Goal: Task Accomplishment & Management: Manage account settings

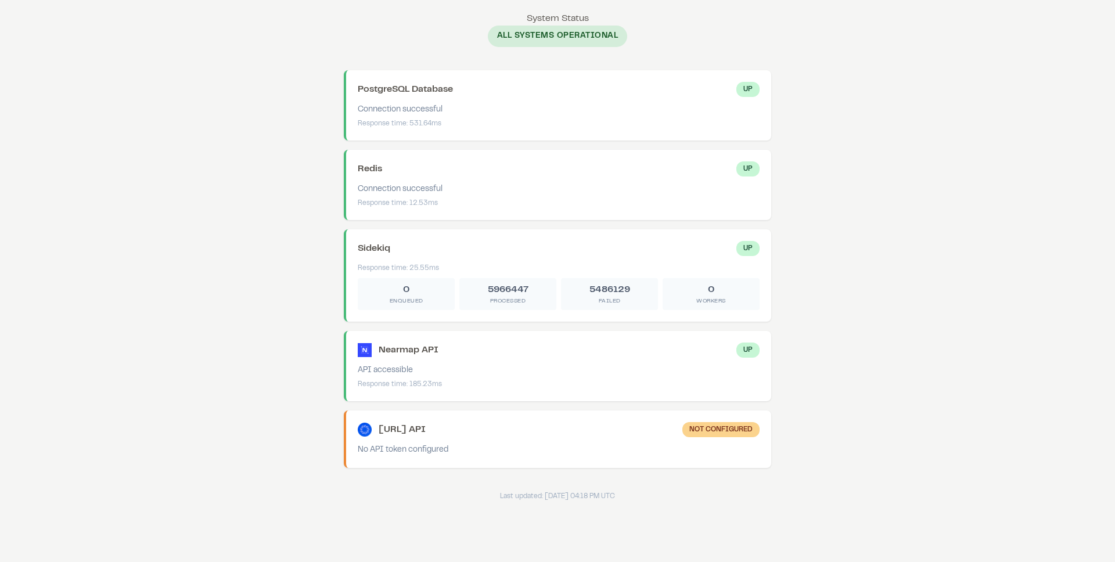
click at [524, 292] on div "5966447" at bounding box center [508, 290] width 88 height 14
drag, startPoint x: 492, startPoint y: 294, endPoint x: 532, endPoint y: 296, distance: 40.7
click at [532, 296] on div "5966447 Processed" at bounding box center [508, 294] width 97 height 32
click at [532, 297] on div "Processed" at bounding box center [508, 301] width 88 height 9
drag, startPoint x: 483, startPoint y: 290, endPoint x: 531, endPoint y: 302, distance: 49.6
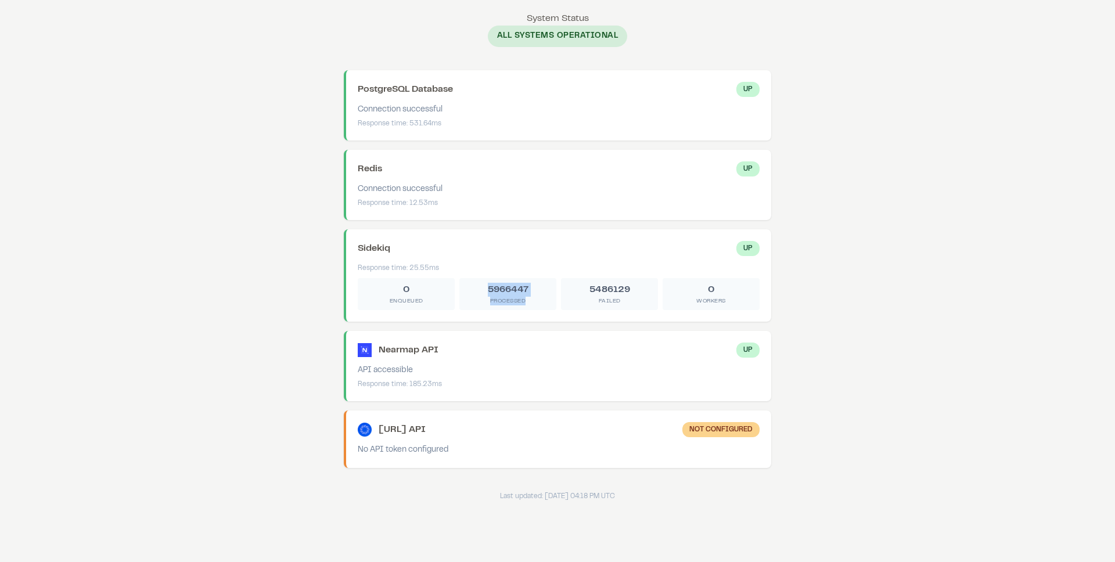
click at [531, 302] on div "5966447 Processed" at bounding box center [508, 294] width 97 height 32
click at [531, 302] on div "Processed" at bounding box center [508, 301] width 88 height 9
drag, startPoint x: 530, startPoint y: 302, endPoint x: 482, endPoint y: 279, distance: 53.3
click at [482, 279] on div "5966447 Processed" at bounding box center [508, 294] width 97 height 32
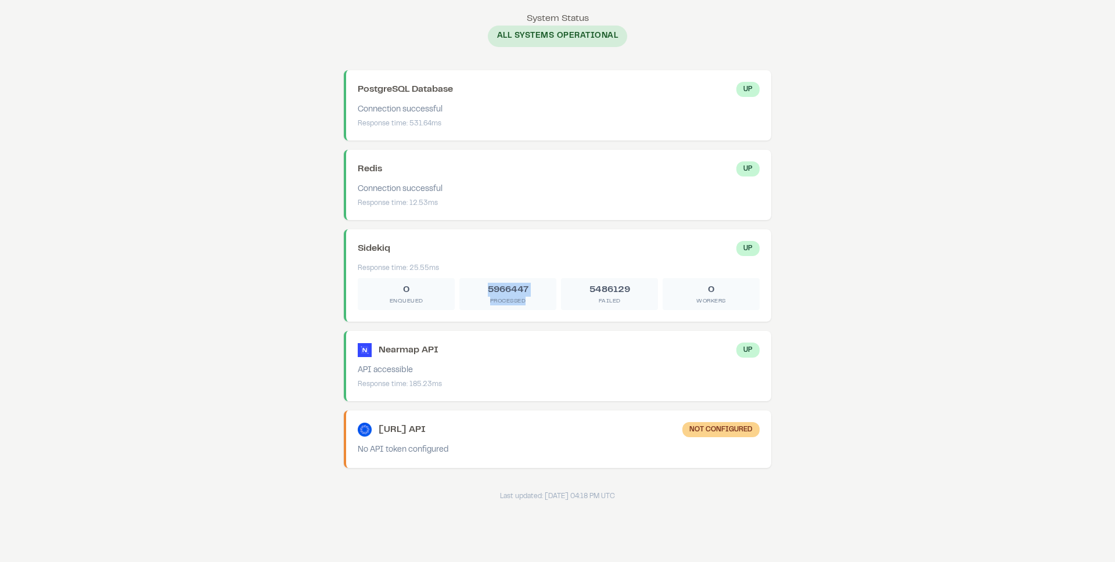
drag, startPoint x: 482, startPoint y: 279, endPoint x: 508, endPoint y: 299, distance: 32.3
click at [508, 299] on div "5966447 Processed" at bounding box center [508, 294] width 97 height 32
click at [508, 299] on div "Processed" at bounding box center [508, 301] width 88 height 9
drag, startPoint x: 688, startPoint y: 290, endPoint x: 734, endPoint y: 306, distance: 49.2
click at [734, 306] on div "2 Workers" at bounding box center [711, 294] width 97 height 32
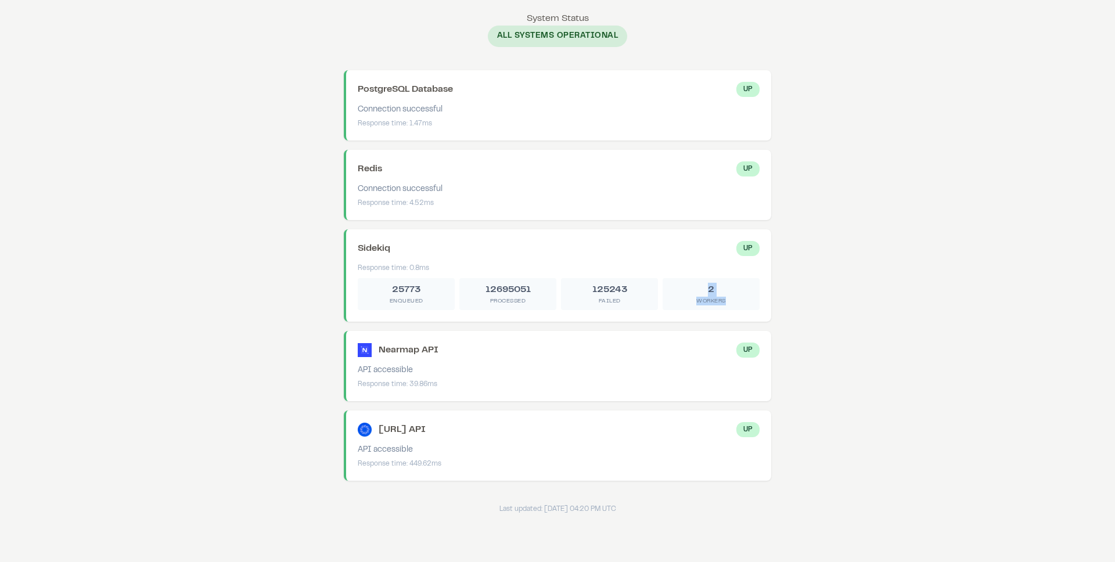
click at [734, 306] on div "2 Workers" at bounding box center [711, 294] width 97 height 32
drag, startPoint x: 385, startPoint y: 346, endPoint x: 430, endPoint y: 371, distance: 51.7
click at [429, 371] on div "Nearmap API Up API accessible Response time: 39.86ms" at bounding box center [558, 366] width 428 height 70
click at [430, 371] on div "API accessible" at bounding box center [559, 371] width 402 height 12
drag, startPoint x: 430, startPoint y: 371, endPoint x: 398, endPoint y: 353, distance: 36.4
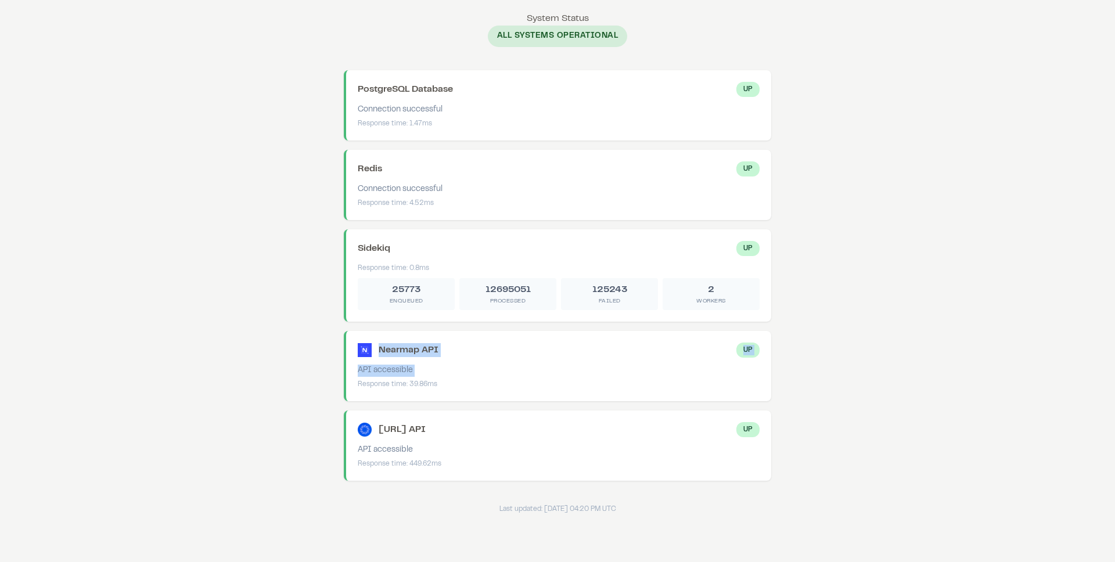
click at [398, 353] on div "Nearmap API Up API accessible Response time: 39.86ms" at bounding box center [558, 366] width 428 height 70
click at [398, 353] on div "Nearmap API" at bounding box center [409, 350] width 60 height 14
click at [813, 343] on body "System Status System Status All Systems Operational PostgreSQL Database Up Conn…" at bounding box center [557, 263] width 1115 height 526
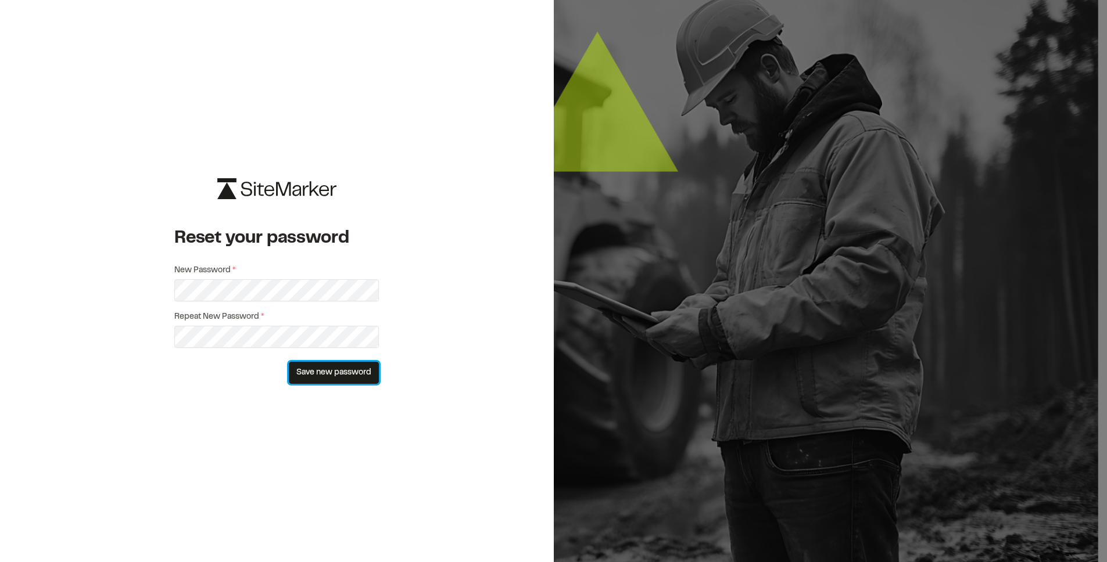
click at [349, 373] on button "Save new password" at bounding box center [334, 373] width 90 height 22
